Goal: Register for event/course: Sign up to attend an event or enroll in a course

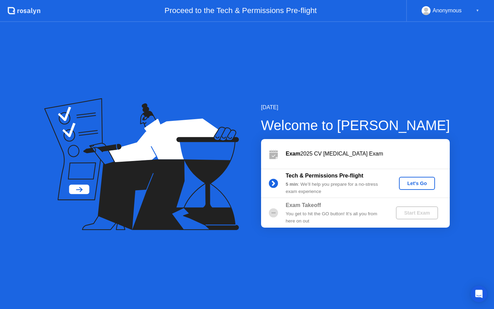
click at [413, 183] on div "Let's Go" at bounding box center [417, 183] width 31 height 5
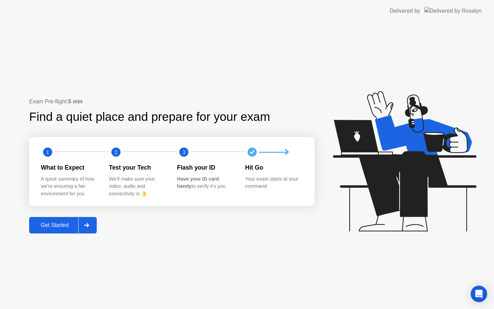
click at [54, 228] on div "Get Started" at bounding box center [54, 225] width 47 height 6
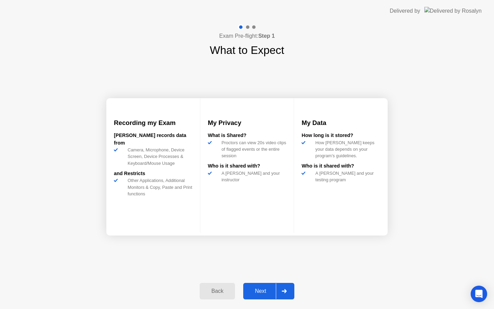
click at [265, 291] on div "Next" at bounding box center [260, 291] width 31 height 6
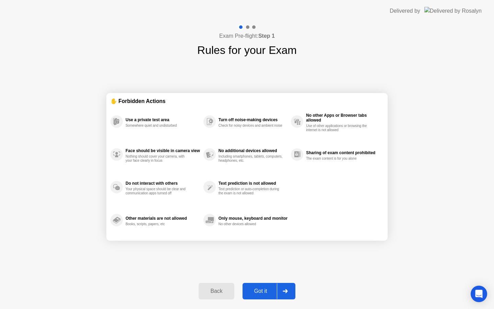
click at [265, 291] on div "Got it" at bounding box center [261, 291] width 32 height 6
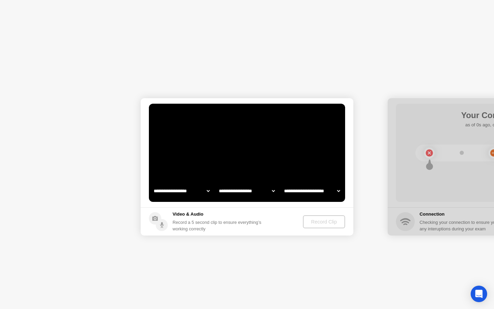
select select "**********"
select select "*******"
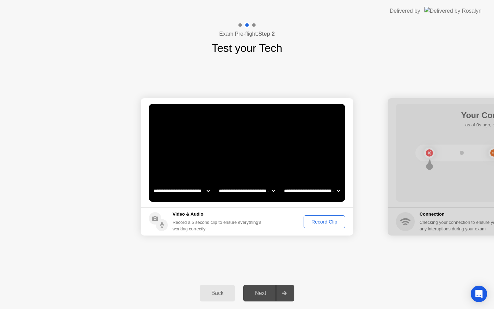
click at [321, 216] on button "Record Clip" at bounding box center [325, 221] width 42 height 13
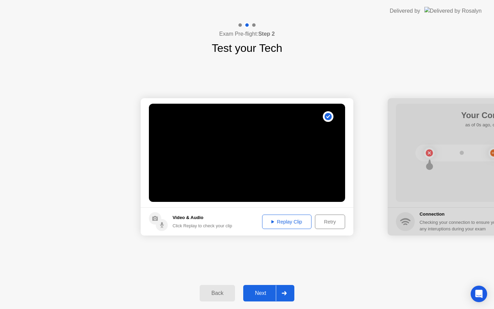
click at [288, 225] on div "Replay Clip" at bounding box center [287, 221] width 45 height 5
click at [268, 292] on div "Next" at bounding box center [260, 293] width 31 height 6
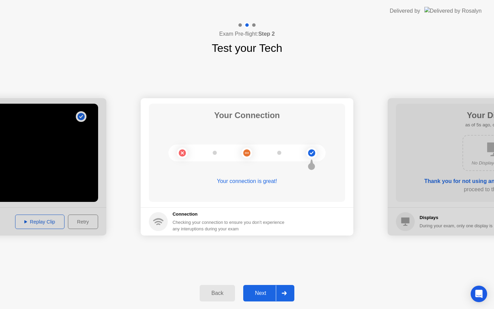
click at [268, 292] on div "Next" at bounding box center [260, 293] width 31 height 6
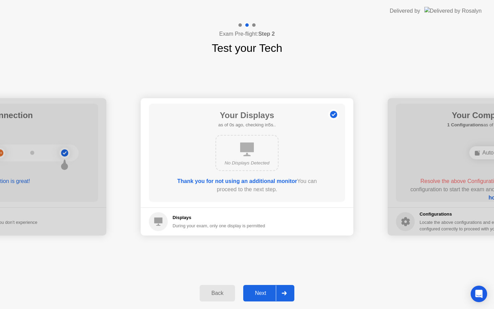
click at [268, 292] on div "Next" at bounding box center [260, 293] width 31 height 6
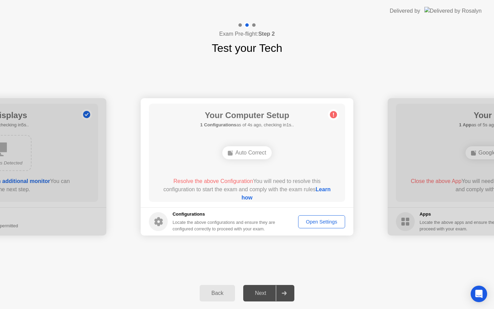
click at [242, 152] on div "Auto Correct" at bounding box center [246, 152] width 49 height 13
click at [242, 198] on link "Learn how" at bounding box center [286, 193] width 89 height 14
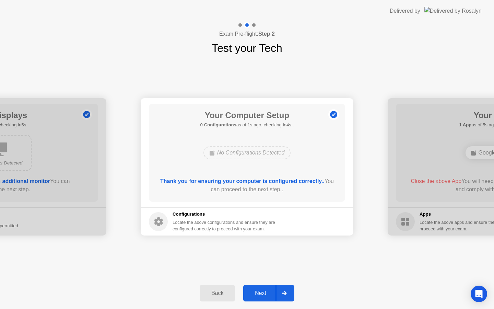
click at [262, 294] on div "Next" at bounding box center [260, 293] width 31 height 6
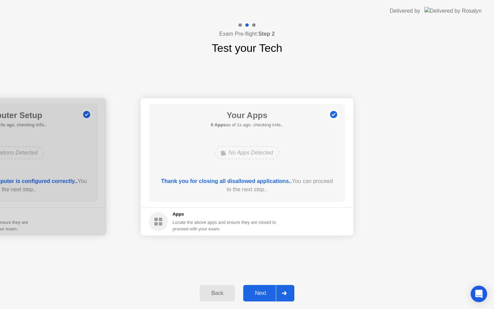
click at [266, 292] on div "Next" at bounding box center [260, 293] width 31 height 6
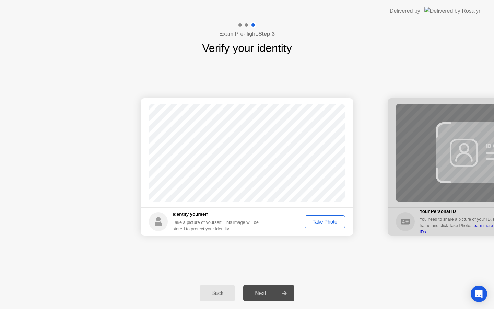
click at [328, 222] on div "Take Photo" at bounding box center [325, 221] width 36 height 5
click at [265, 292] on div "Next" at bounding box center [260, 293] width 31 height 6
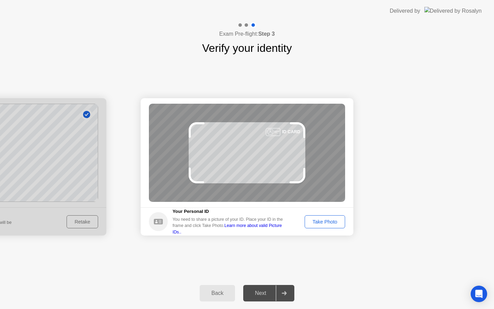
click at [315, 226] on button "Take Photo" at bounding box center [325, 221] width 41 height 13
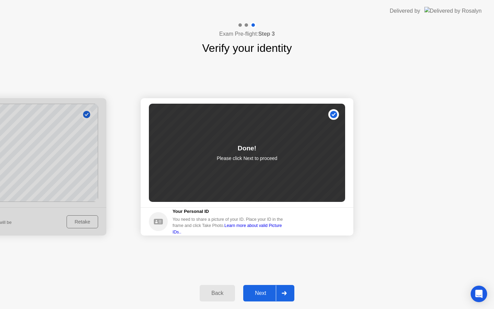
click at [258, 290] on div "Next" at bounding box center [260, 293] width 31 height 6
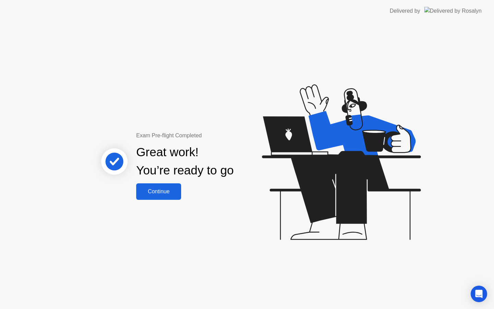
click at [160, 193] on div "Continue" at bounding box center [158, 191] width 41 height 6
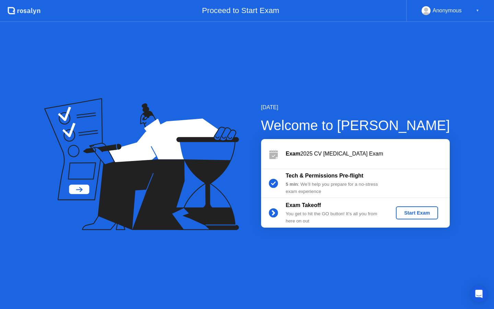
click at [422, 210] on div "Start Exam" at bounding box center [417, 212] width 37 height 5
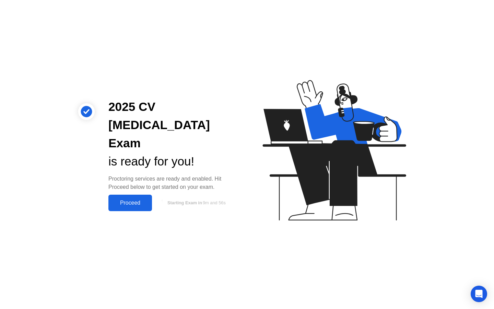
click at [134, 200] on div "Proceed" at bounding box center [130, 203] width 39 height 6
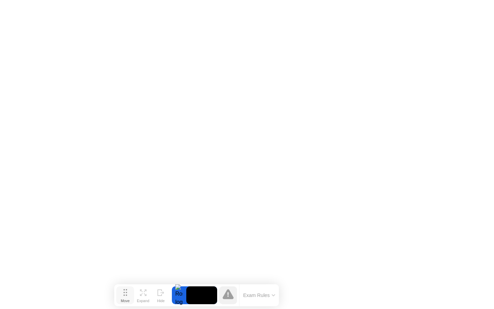
drag, startPoint x: 175, startPoint y: 296, endPoint x: 125, endPoint y: 293, distance: 50.5
click at [125, 293] on icon at bounding box center [126, 292] width 4 height 7
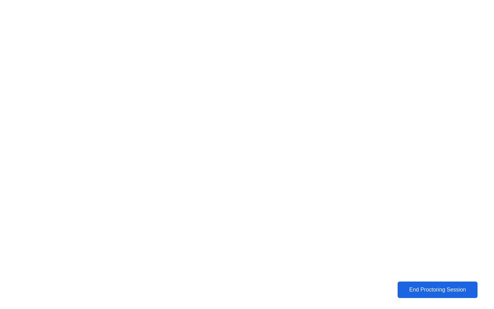
click at [438, 290] on div "End Proctoring Session" at bounding box center [438, 290] width 76 height 6
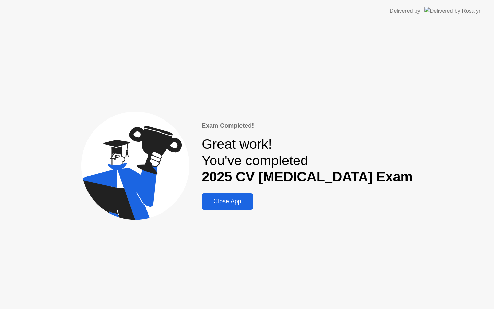
click at [251, 205] on div "Close App" at bounding box center [227, 201] width 47 height 7
